Goal: Transaction & Acquisition: Purchase product/service

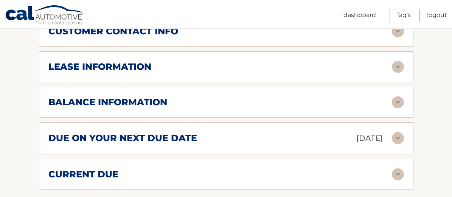
scroll to position [416, 0]
click at [396, 101] on img at bounding box center [398, 102] width 12 height 12
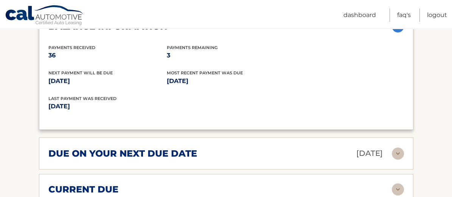
scroll to position [529, 0]
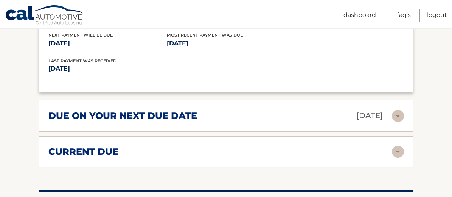
click at [394, 150] on img at bounding box center [398, 152] width 12 height 12
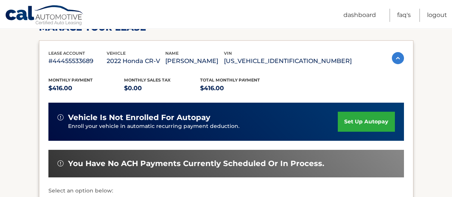
scroll to position [189, 0]
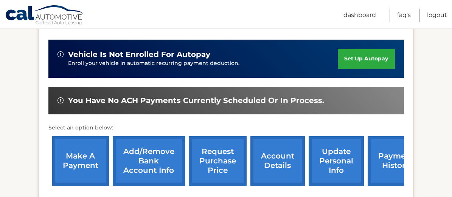
click at [78, 172] on link "make a payment" at bounding box center [80, 162] width 57 height 50
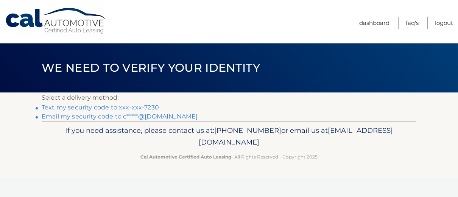
click at [61, 107] on link "Text my security code to xxx-xxx-7230" at bounding box center [100, 107] width 117 height 7
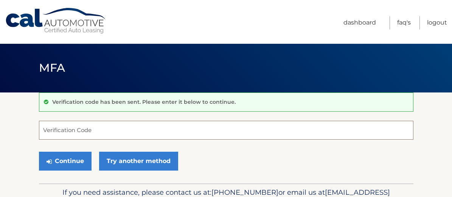
click at [45, 126] on input "Verification Code" at bounding box center [226, 130] width 374 height 19
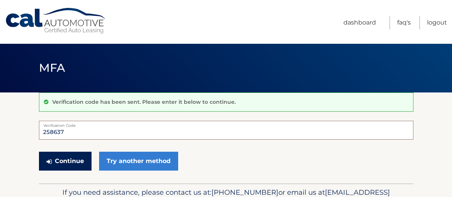
type input "258637"
click at [51, 157] on button "Continue" at bounding box center [65, 161] width 53 height 19
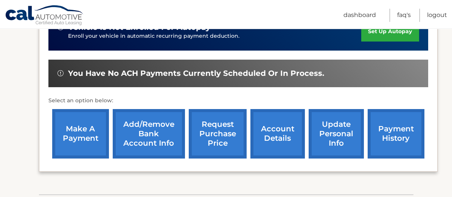
scroll to position [264, 0]
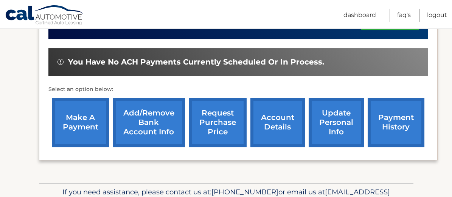
click at [73, 117] on link "make a payment" at bounding box center [80, 123] width 57 height 50
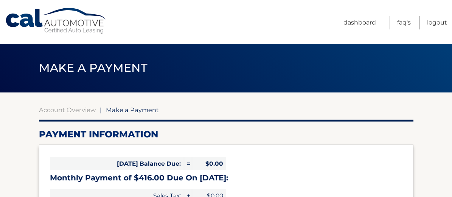
select select "YjUyNDQ5ODEtMjgyMi00NzJlLTk0YmQtNDgzOWI1MTQyMTgz"
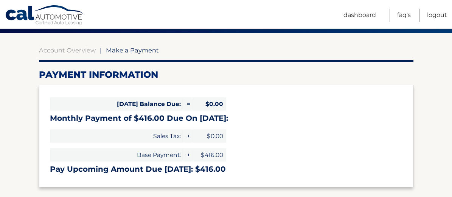
scroll to position [76, 0]
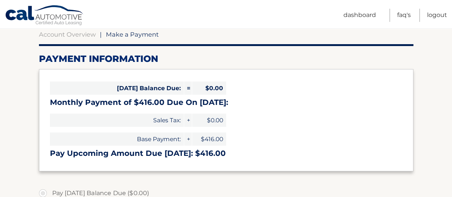
click at [268, 190] on label "Pay [DATE] Balance Due ($0.00)" at bounding box center [226, 193] width 374 height 15
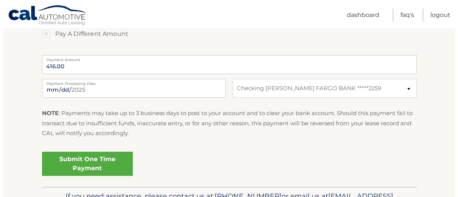
scroll to position [303, 0]
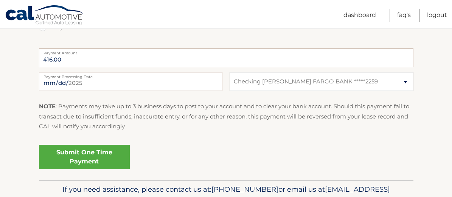
click at [81, 159] on link "Submit One Time Payment" at bounding box center [84, 157] width 91 height 24
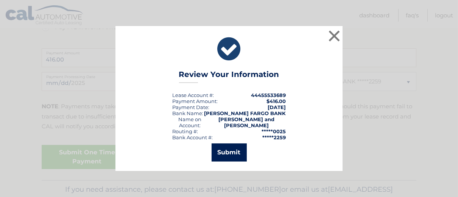
click at [227, 150] on button "Submit" at bounding box center [228, 153] width 35 height 18
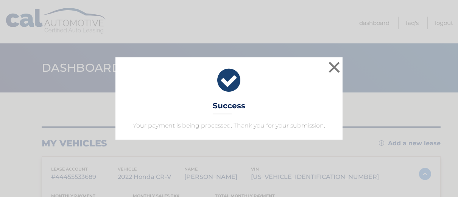
drag, startPoint x: 457, startPoint y: 124, endPoint x: 457, endPoint y: 211, distance: 86.6
click at [338, 64] on button "×" at bounding box center [333, 67] width 15 height 15
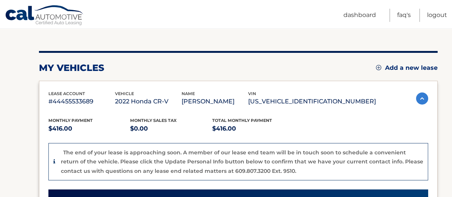
scroll to position [151, 0]
